Goal: Complete application form

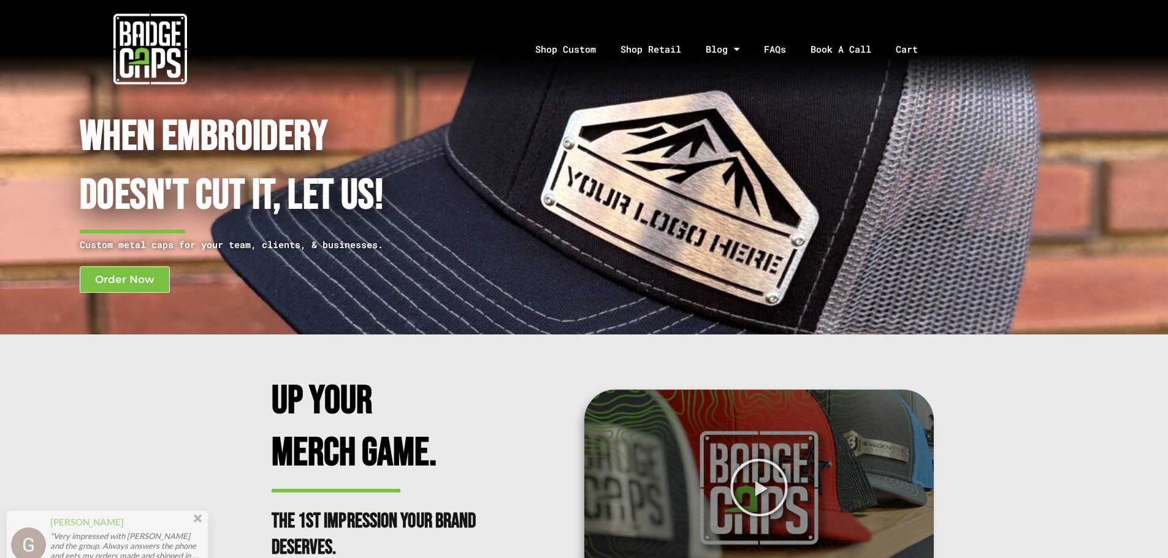
click at [196, 489] on span at bounding box center [197, 484] width 13 height 13
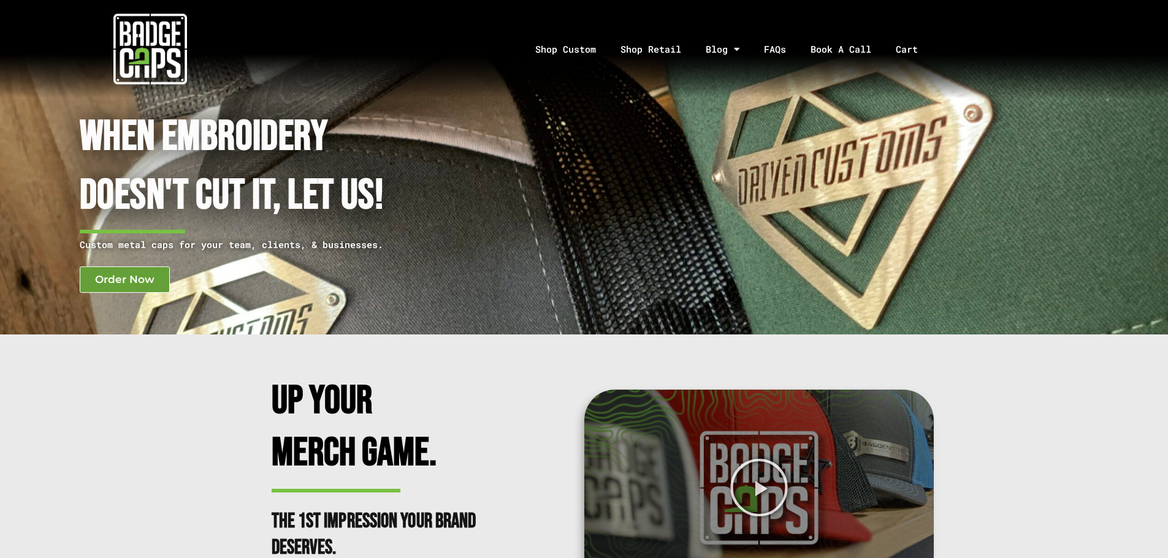
click at [107, 278] on span "Order Now" at bounding box center [124, 280] width 59 height 10
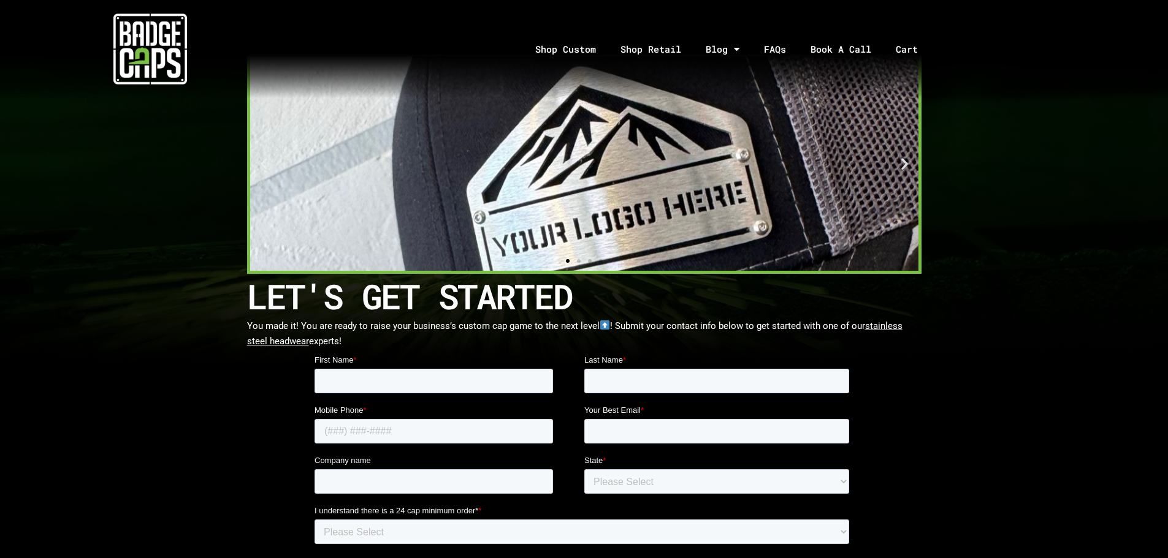
scroll to position [123, 0]
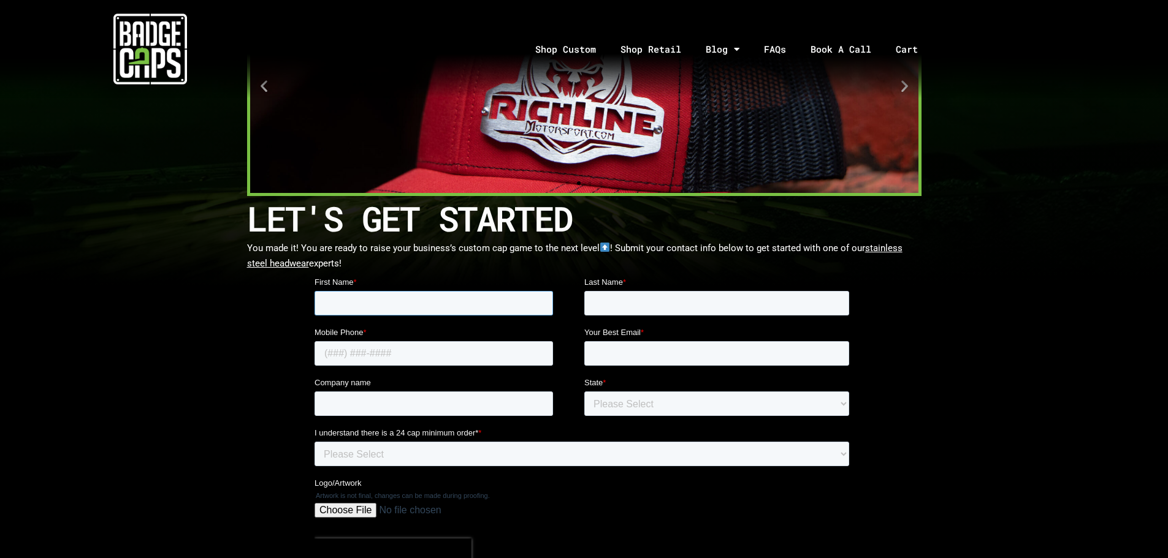
click at [487, 302] on input "First Name *" at bounding box center [433, 303] width 238 height 25
type input "[PERSON_NAME]"
click at [626, 299] on input "Last Name *" at bounding box center [716, 303] width 265 height 25
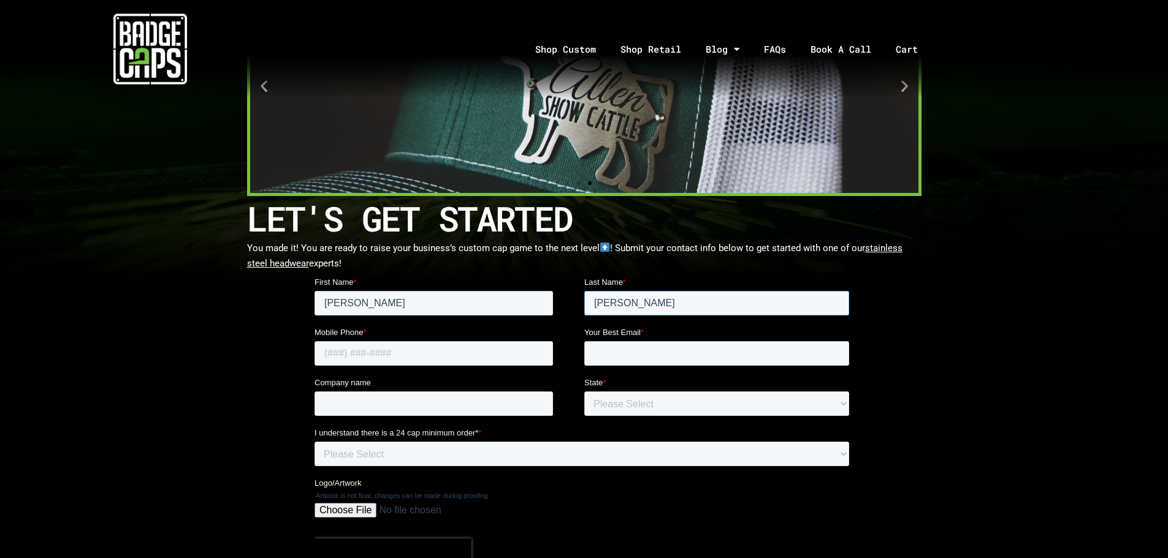
type input "[PERSON_NAME]"
type input "6186418620"
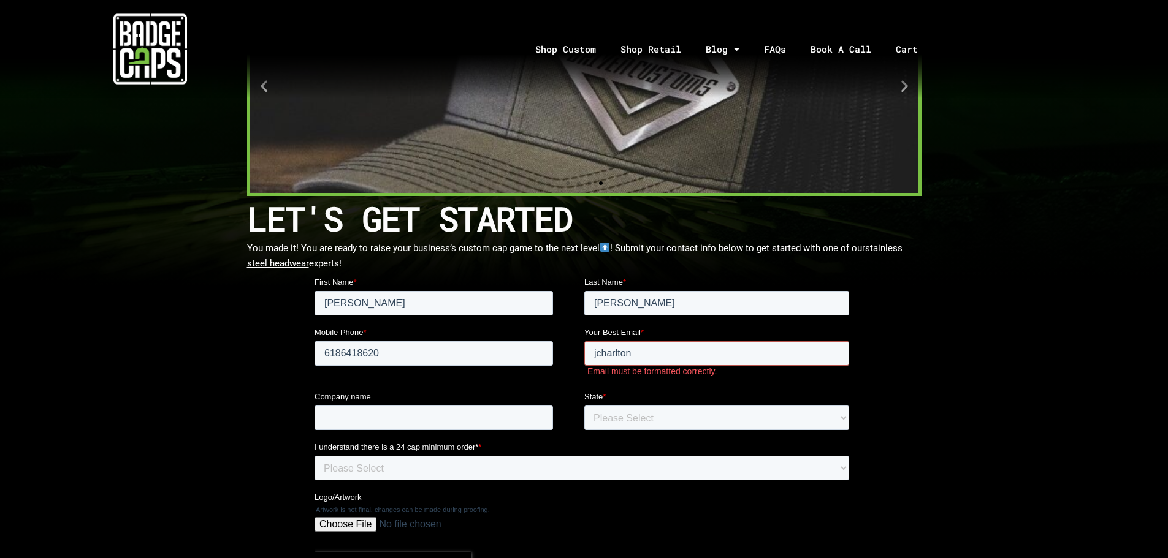
type input "[EMAIL_ADDRESS][DOMAIN_NAME]"
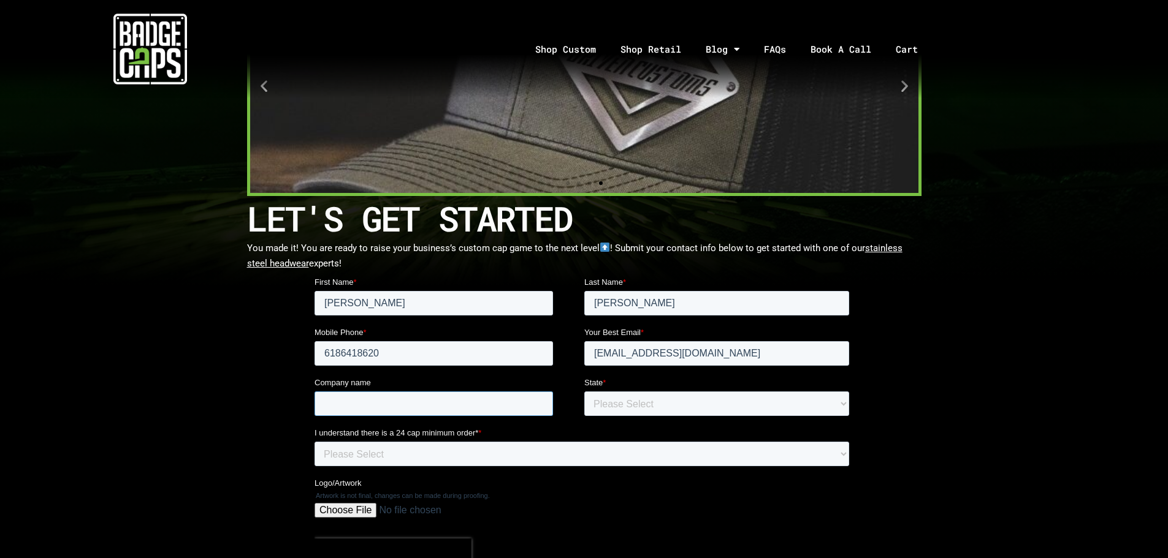
click at [409, 408] on input "Company name" at bounding box center [433, 404] width 238 height 25
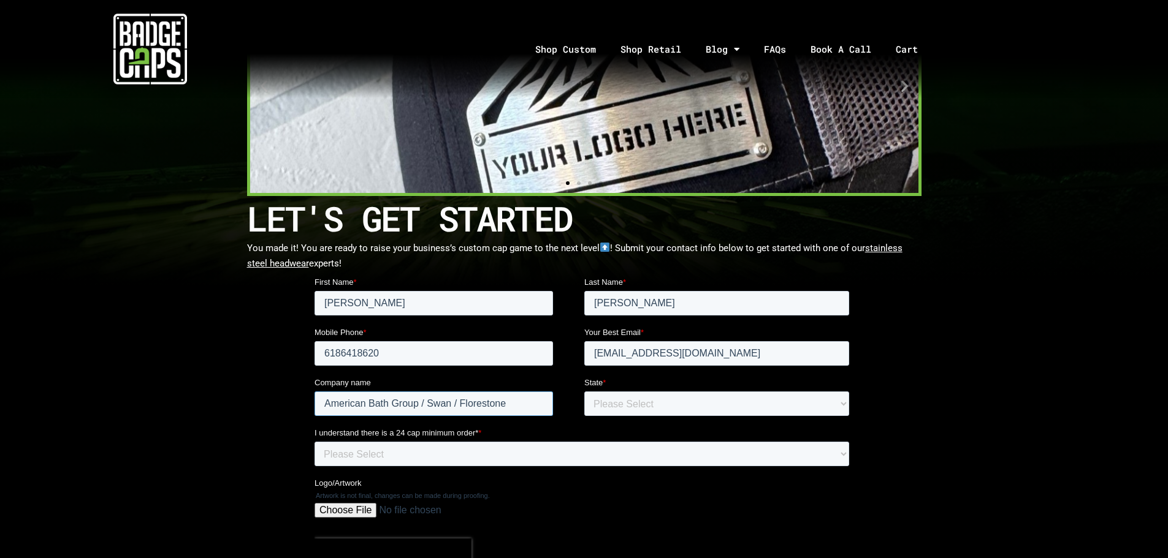
type input "American Bath Group / Swan / Florestone"
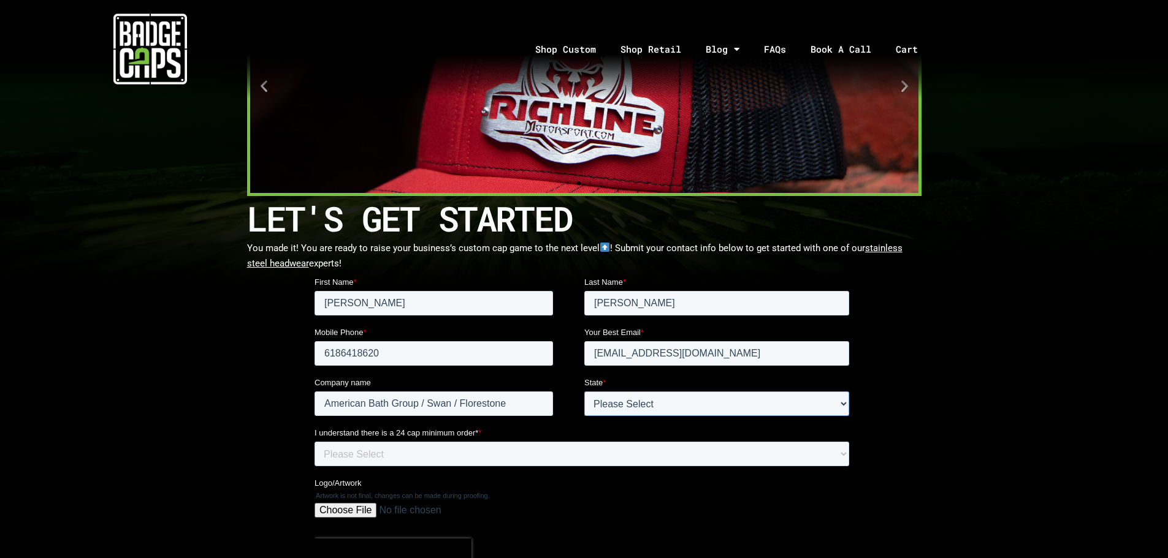
select select "[US_STATE]"
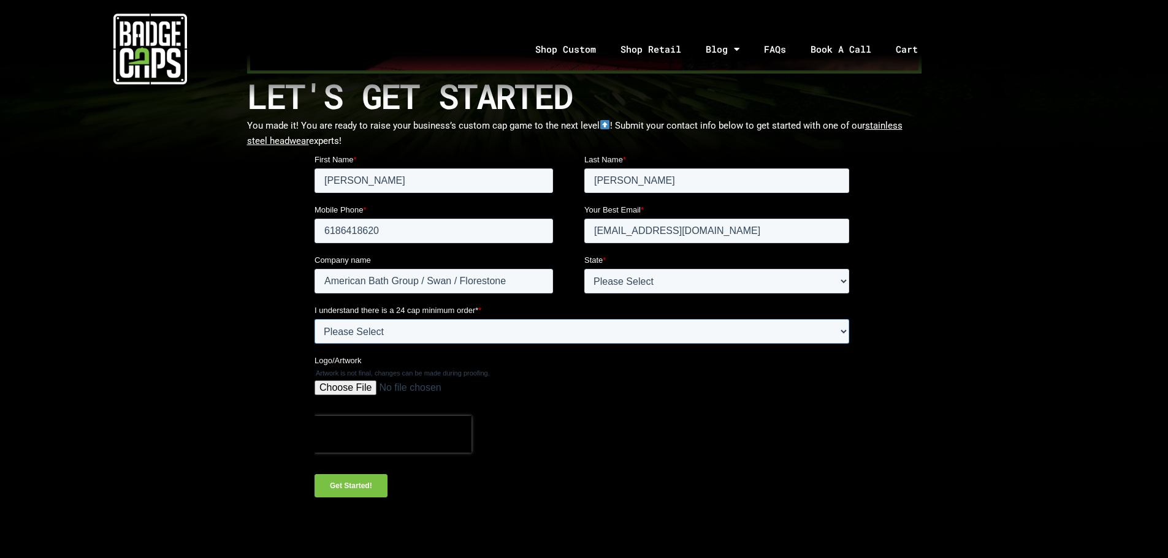
click at [414, 337] on select "Please Select Yes" at bounding box center [581, 331] width 535 height 25
select select "Yes"
click at [314, 319] on select "Please Select Yes" at bounding box center [581, 331] width 535 height 25
click at [343, 394] on input "Logo/Artwork" at bounding box center [581, 393] width 535 height 25
